Goal: Find specific page/section: Find specific page/section

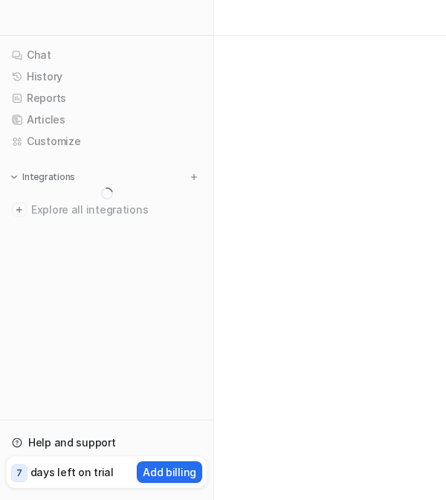
click at [235, 291] on div at bounding box center [223, 250] width 446 height 500
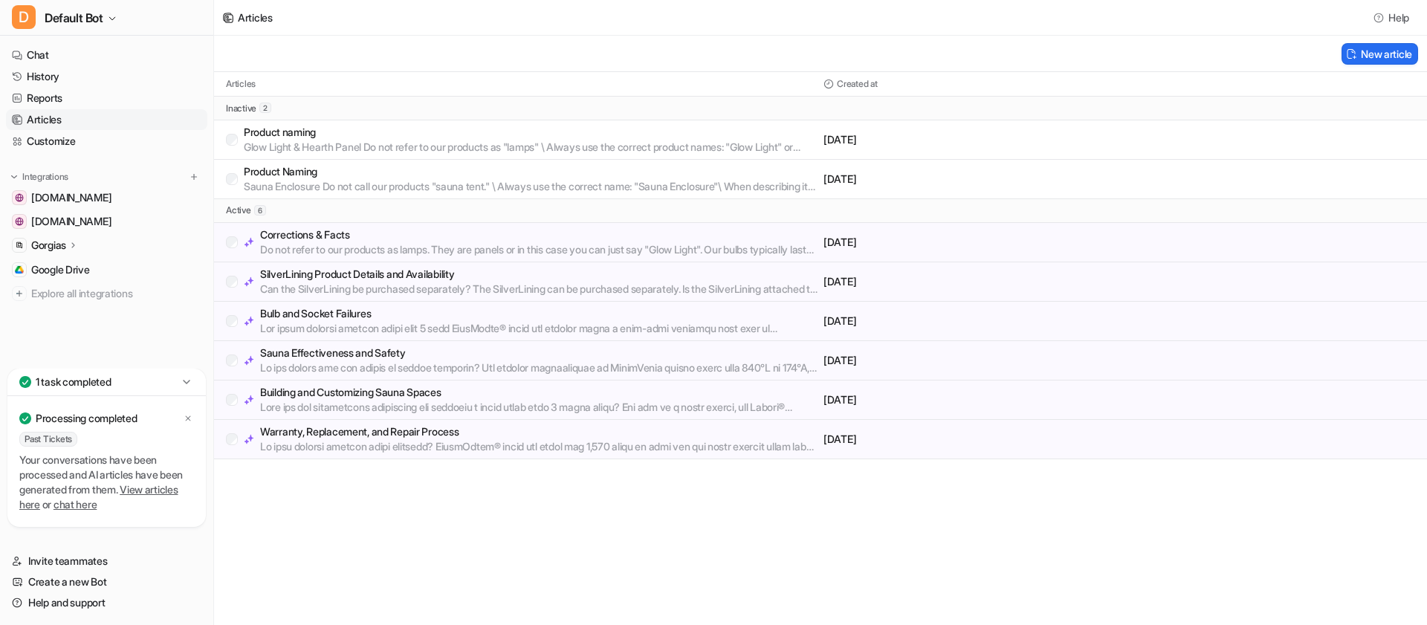
click at [520, 401] on p at bounding box center [539, 407] width 558 height 15
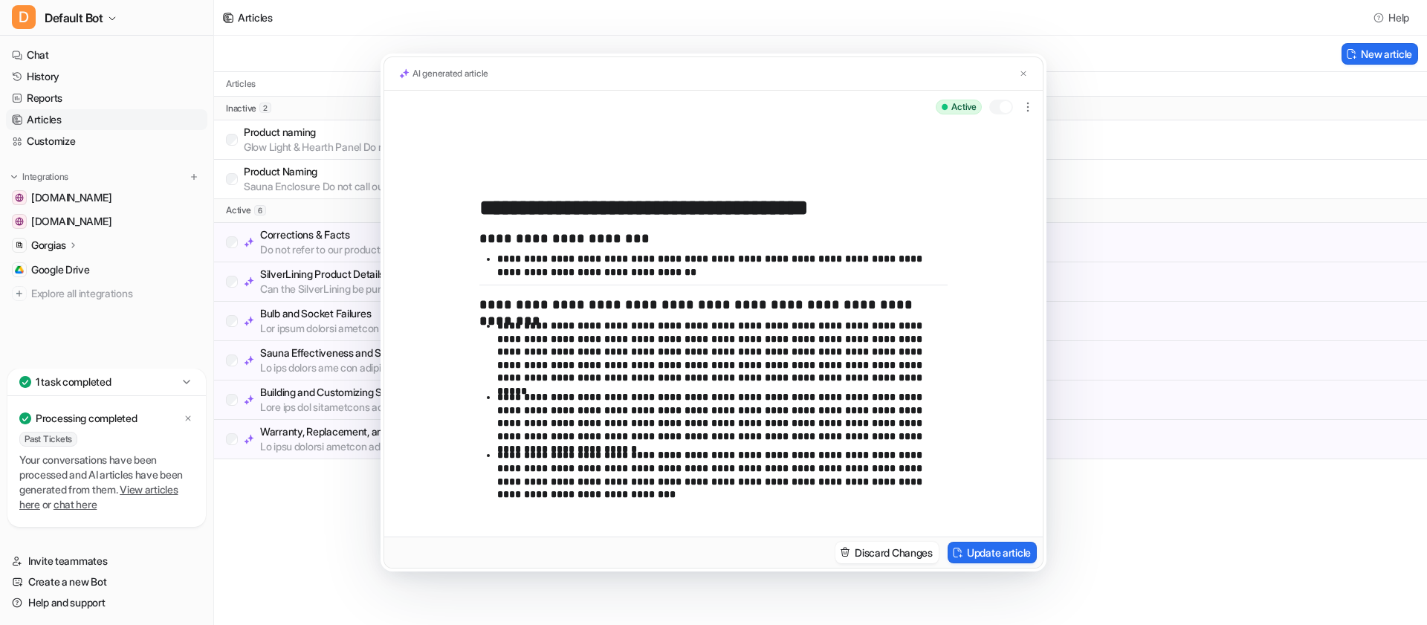
scroll to position [256, 0]
click at [317, 551] on div "**********" at bounding box center [713, 312] width 1427 height 625
